Goal: Information Seeking & Learning: Find specific page/section

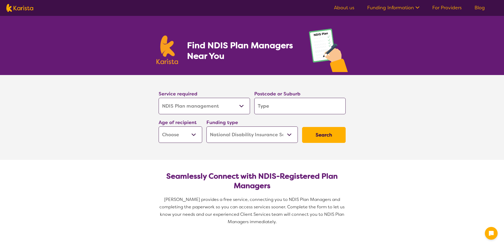
select select "NDIS Plan management"
select select "NDIS"
select select "NDIS Plan management"
select select "NDIS"
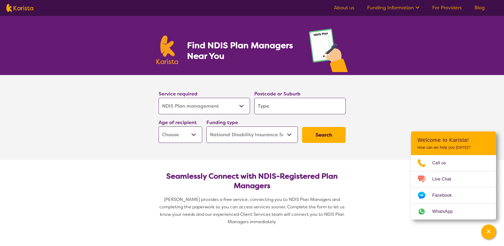
click at [279, 105] on input "search" at bounding box center [299, 106] width 91 height 16
type input "3"
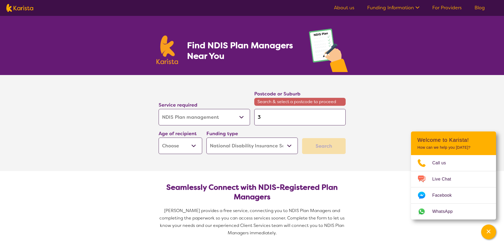
type input "30"
type input "307"
type input "3076"
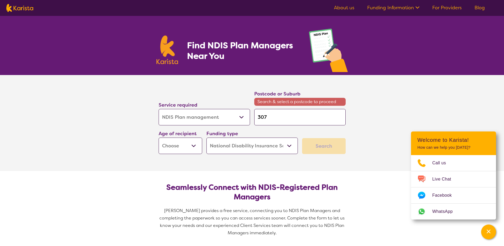
type input "3076"
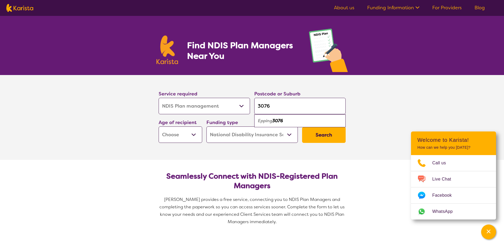
type input "3076"
click at [278, 121] on em "3076" at bounding box center [277, 121] width 11 height 6
click at [178, 137] on select "Early Childhood - 0 to 9 Child - 10 to 11 Adolescent - 12 to 17 Adult - 18 to 6…" at bounding box center [181, 135] width 44 height 16
select select "EC"
click at [159, 127] on select "Early Childhood - 0 to 9 Child - 10 to 11 Adolescent - 12 to 17 Adult - 18 to 6…" at bounding box center [181, 135] width 44 height 16
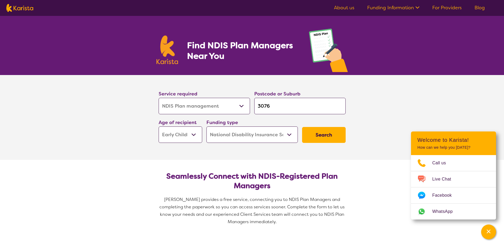
select select "EC"
click at [326, 135] on button "Search" at bounding box center [324, 135] width 44 height 16
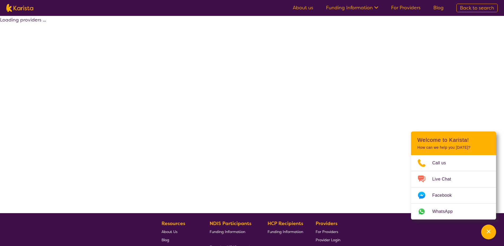
select select "by_score"
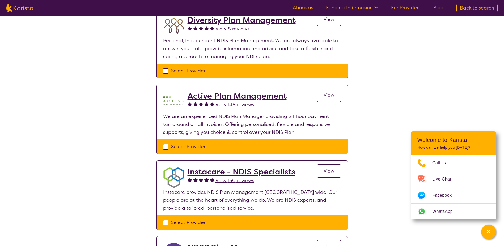
scroll to position [80, 0]
